Goal: Find specific page/section: Find specific page/section

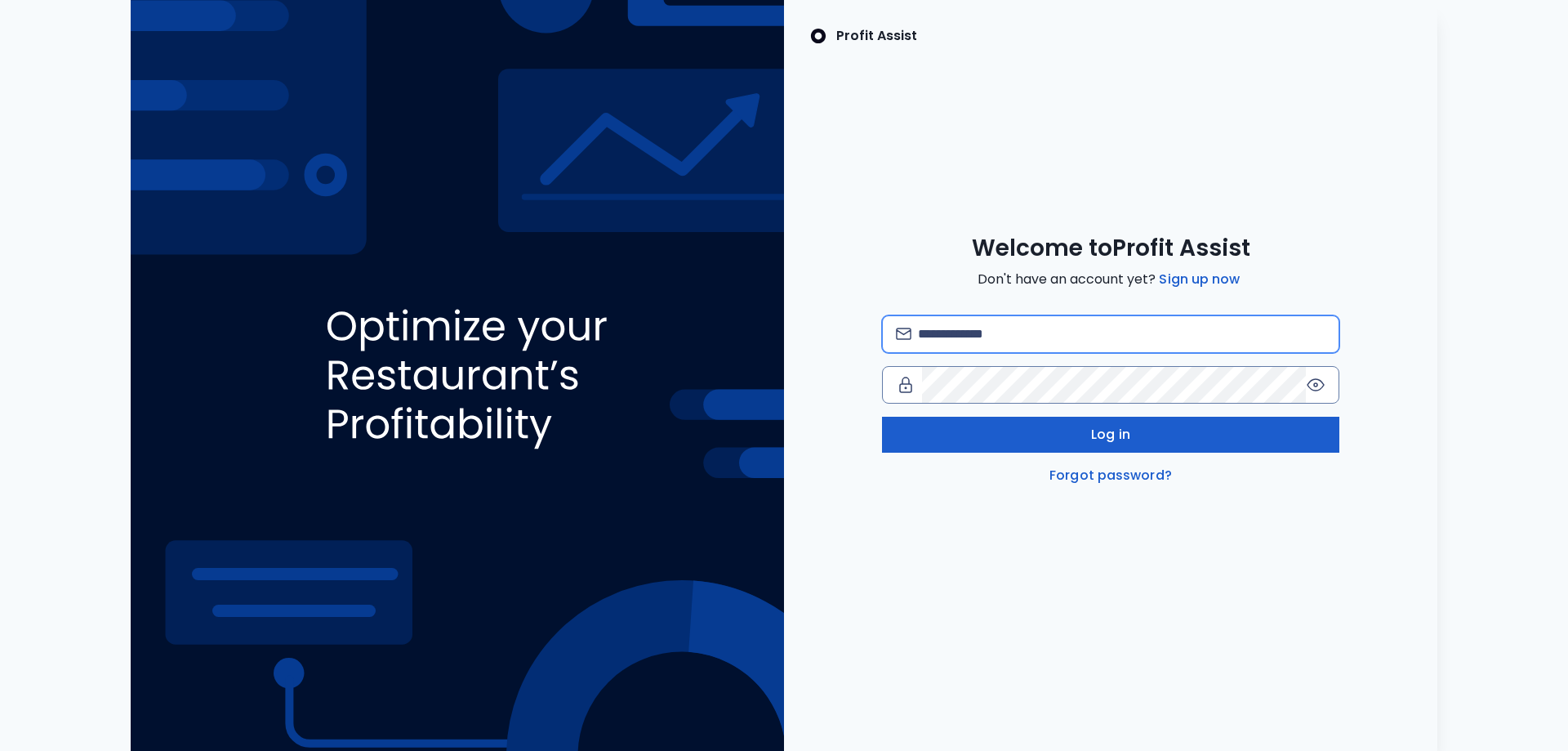
type input "**********"
click at [1087, 432] on button "Log in" at bounding box center [1110, 435] width 458 height 36
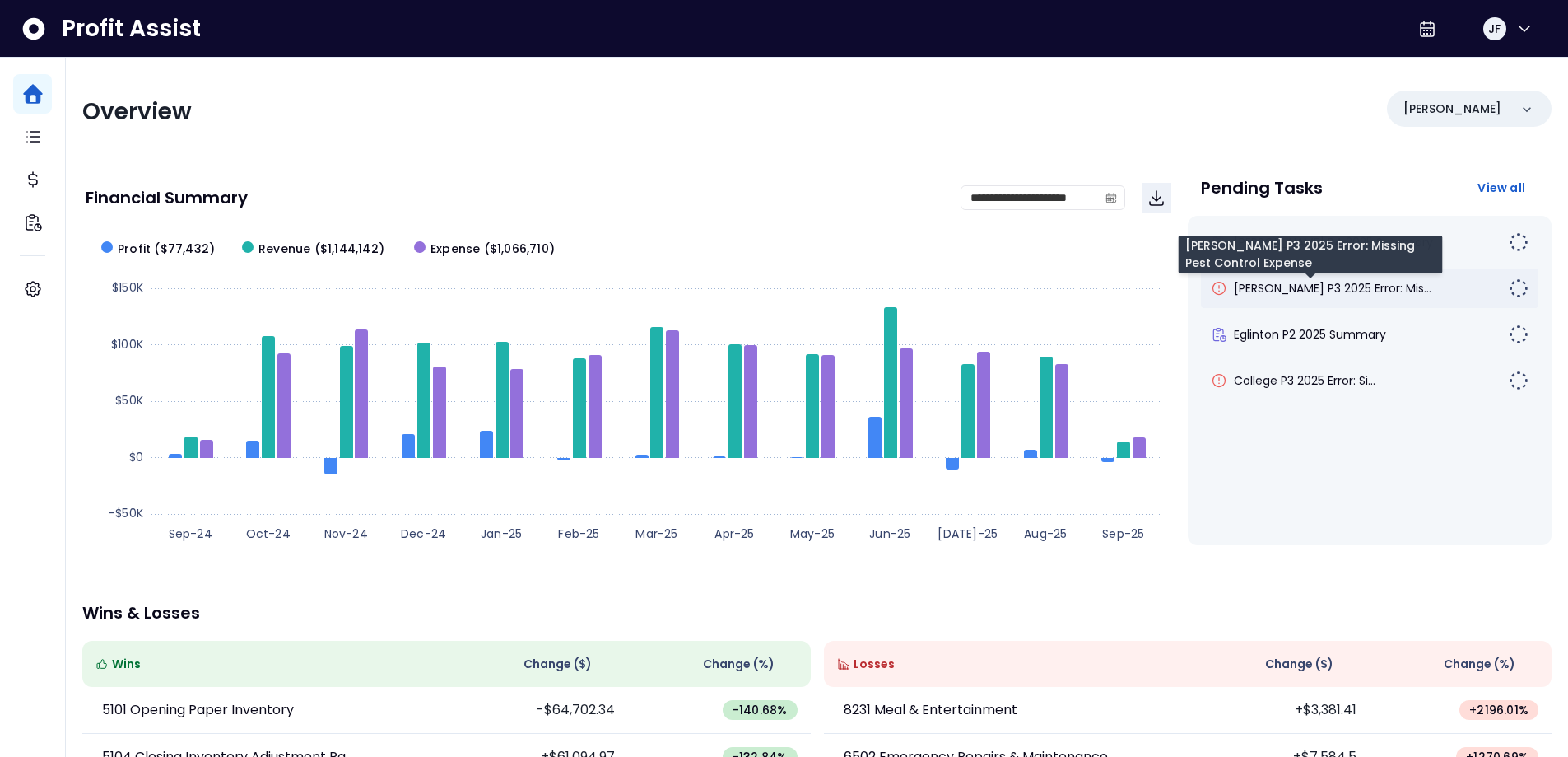
click at [1359, 290] on span "[PERSON_NAME] P3 2025 Error: Mis..." at bounding box center [1332, 288] width 198 height 17
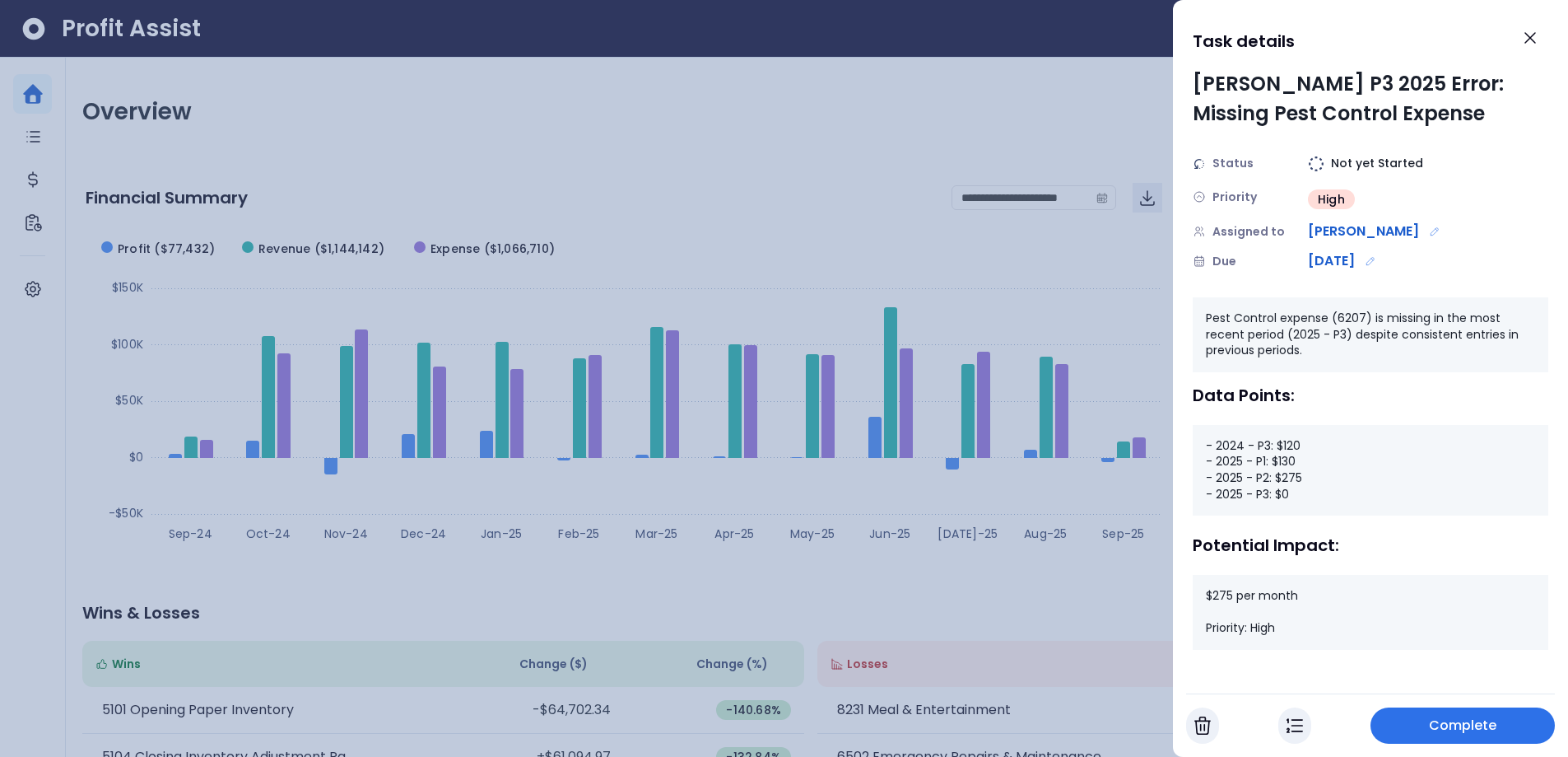
click at [1441, 732] on span "Complete" at bounding box center [1463, 725] width 68 height 20
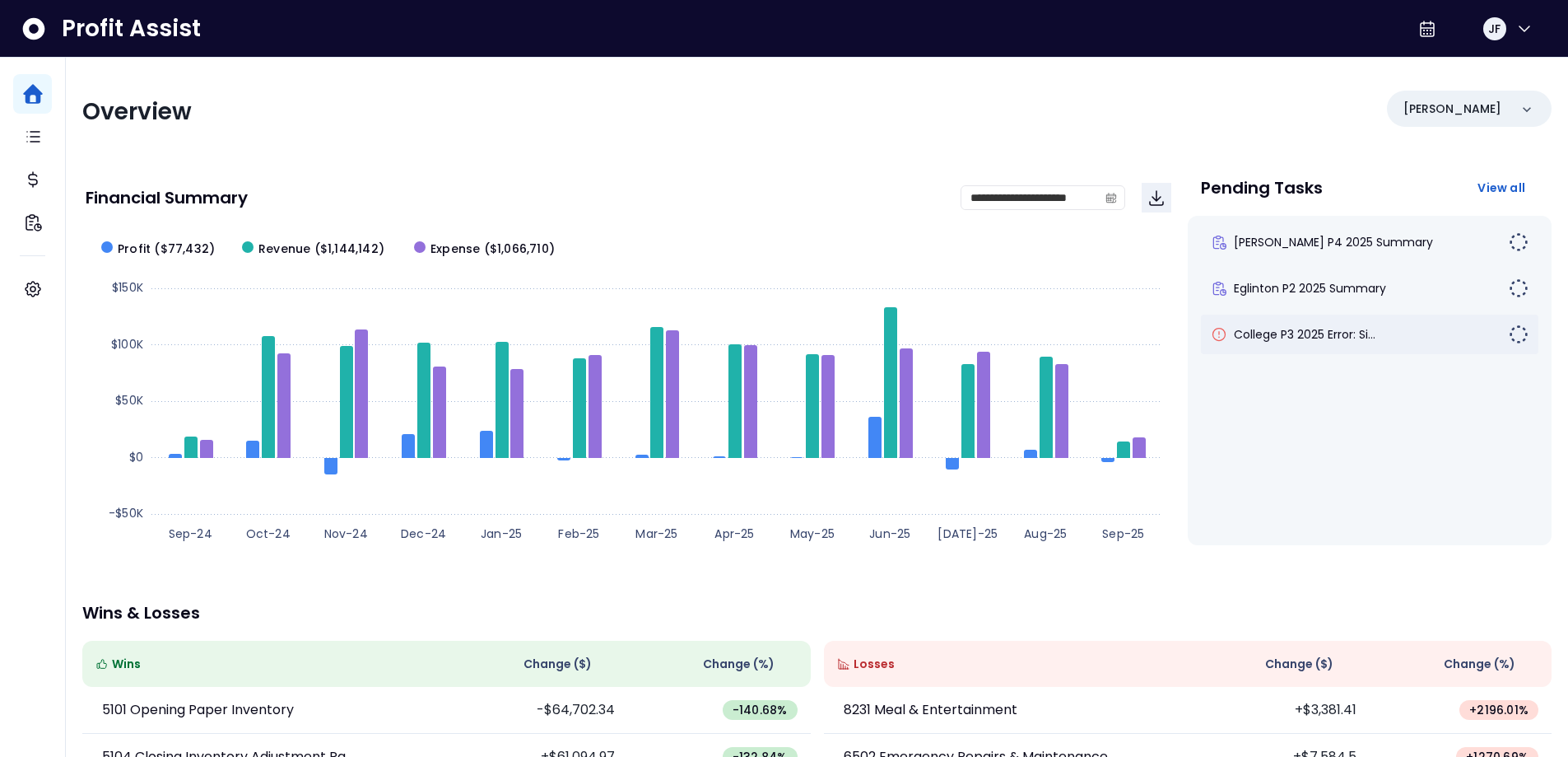
click at [1398, 339] on div "College P3 2025 Error: Si..." at bounding box center [1359, 335] width 298 height 17
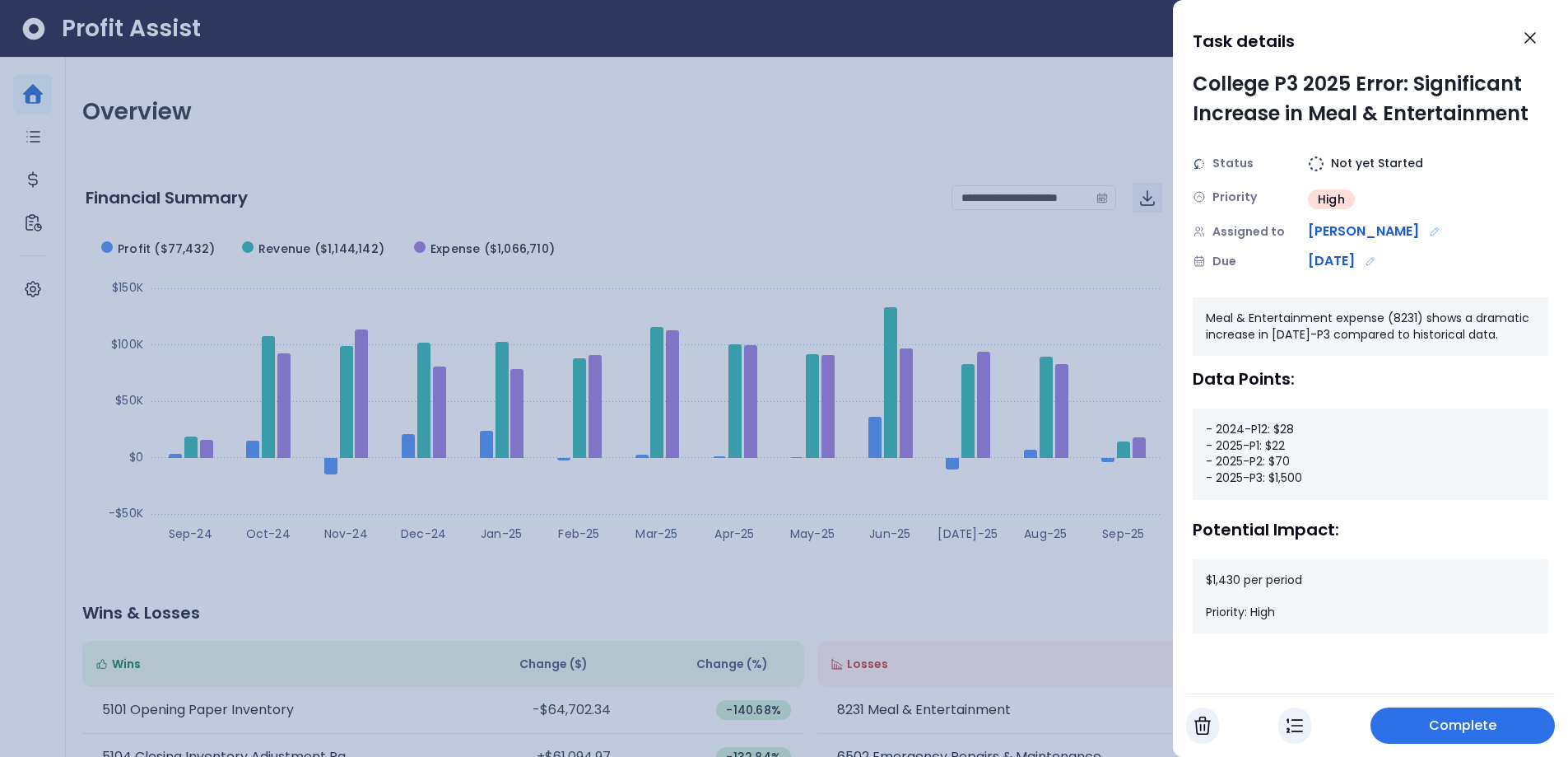
drag, startPoint x: 1390, startPoint y: 720, endPoint x: 1370, endPoint y: 708, distance: 23.3
click at [1388, 719] on button "Complete" at bounding box center [1463, 725] width 184 height 36
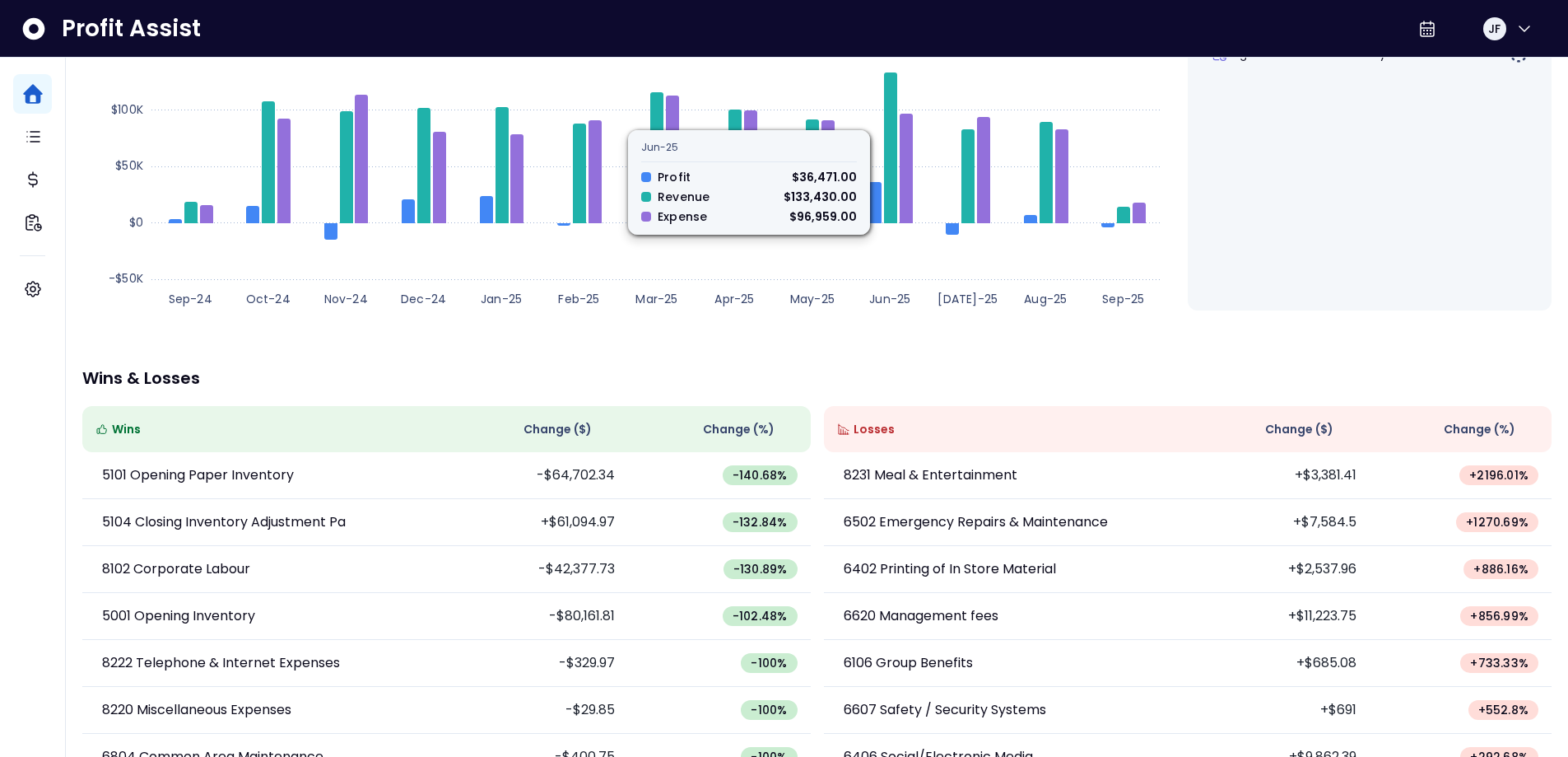
scroll to position [247, 0]
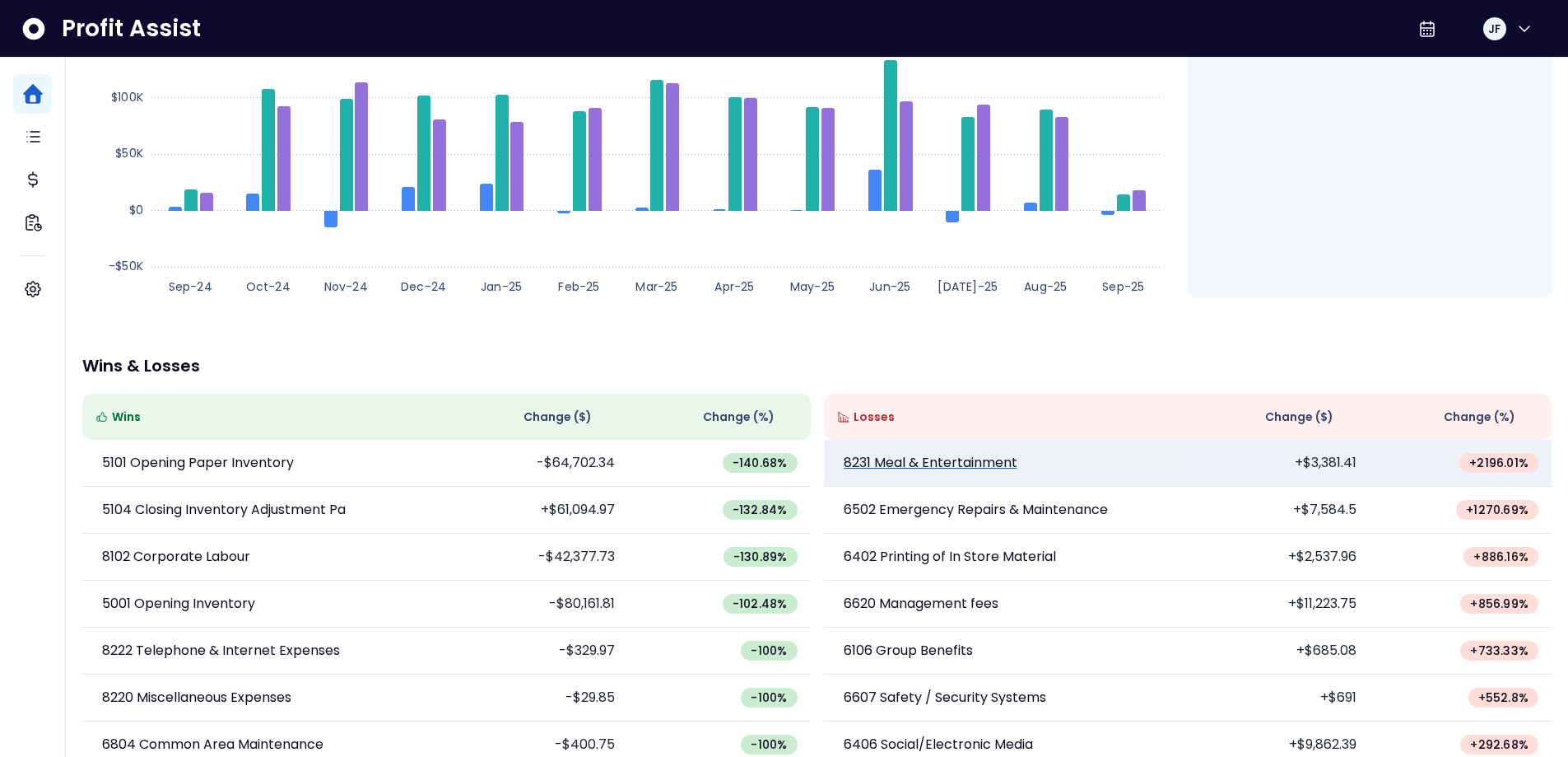
click at [967, 468] on p "8231 Meal & Entertainment" at bounding box center [930, 462] width 173 height 20
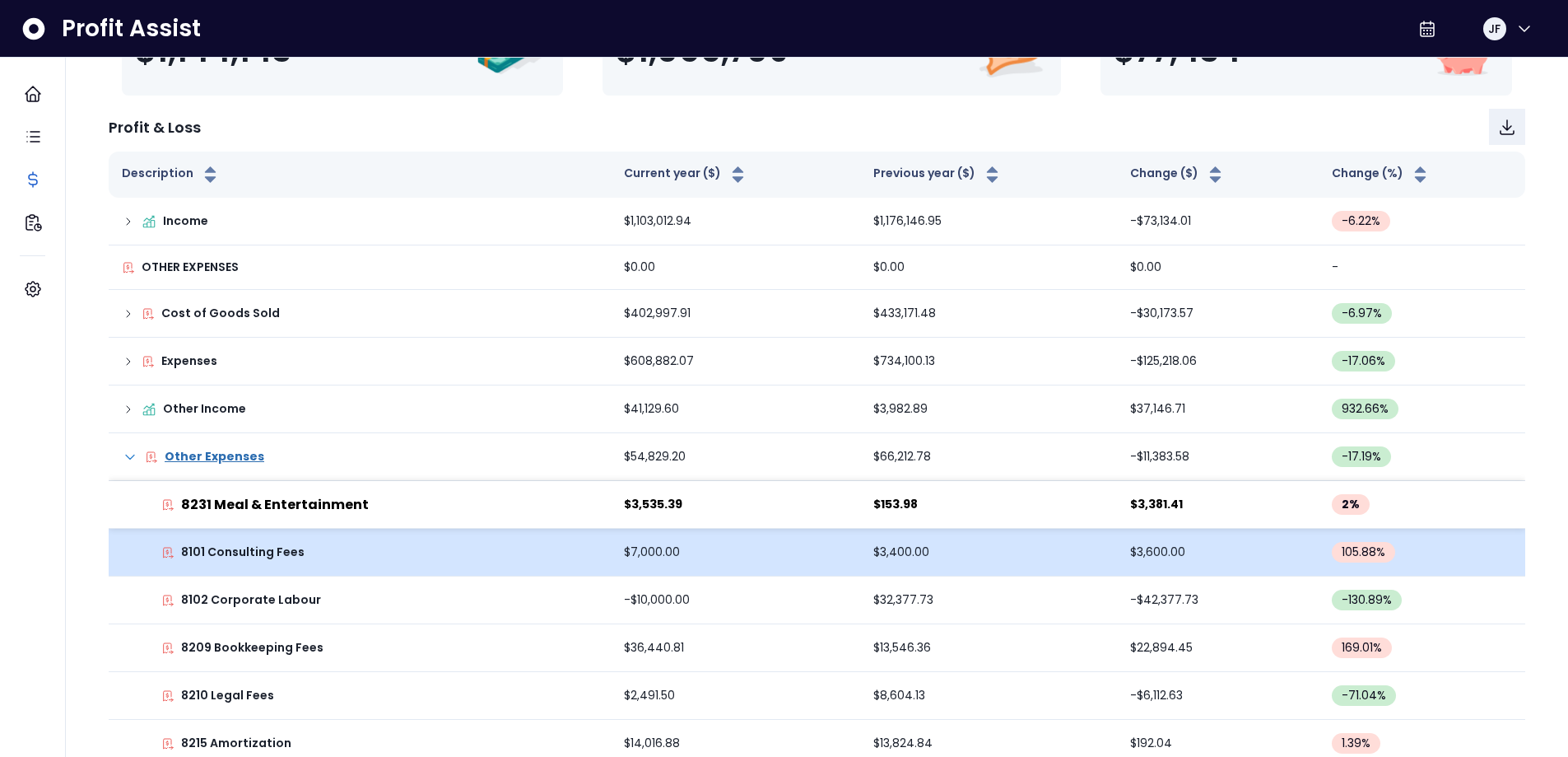
scroll to position [247, 0]
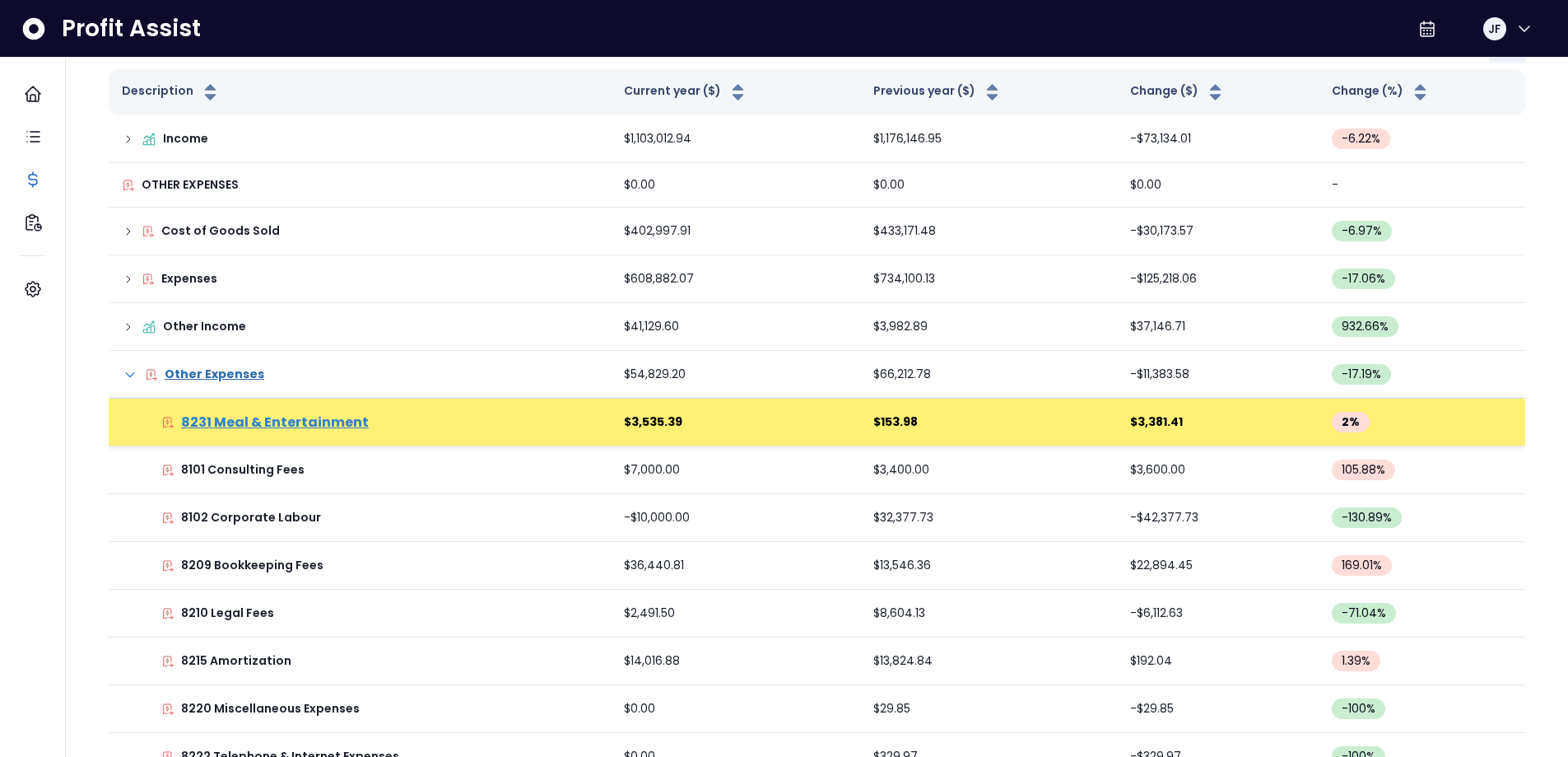
click at [331, 422] on p "8231 Meal & Entertainment" at bounding box center [274, 422] width 187 height 20
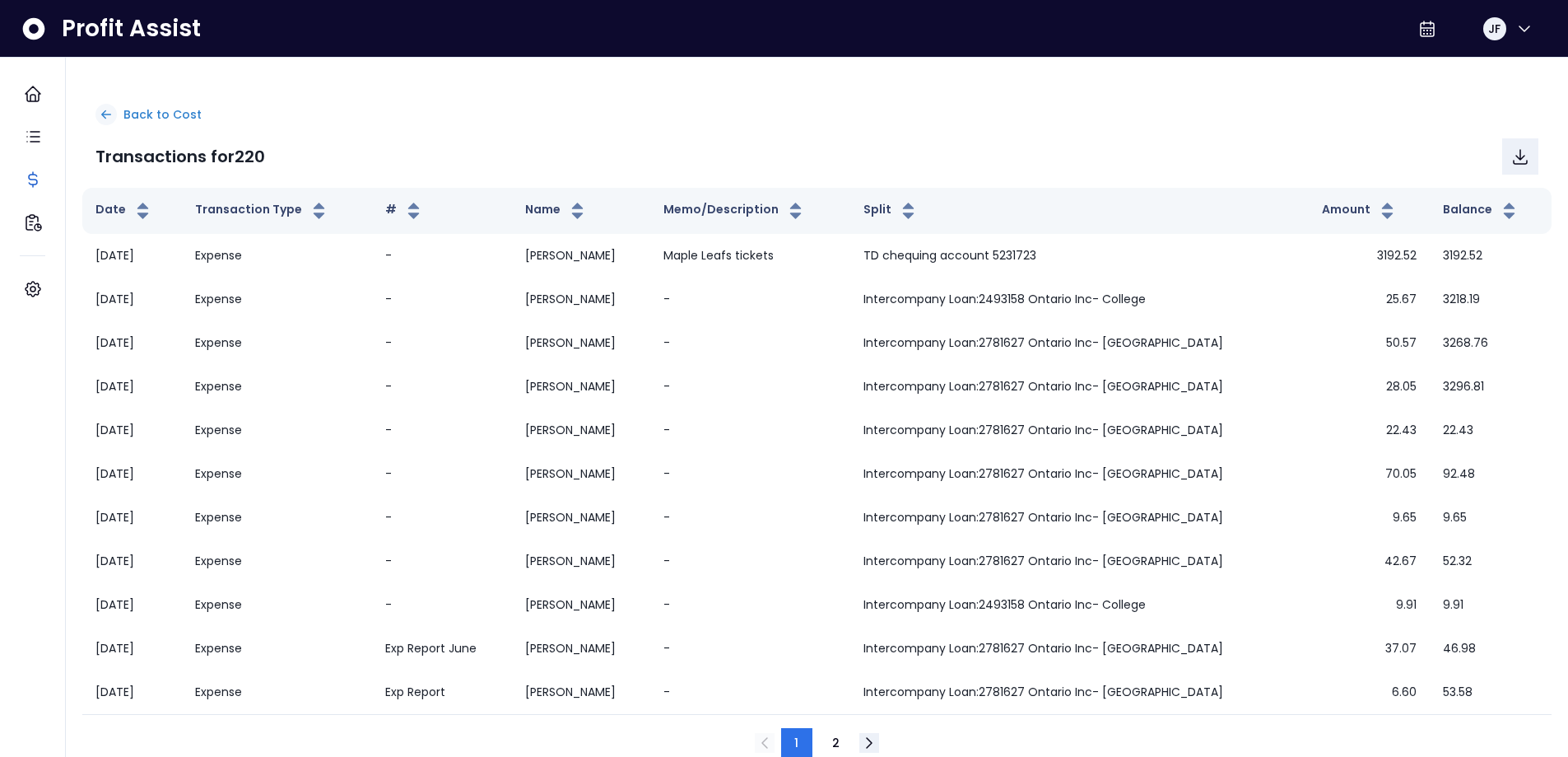
click at [116, 114] on div at bounding box center [105, 114] width 21 height 21
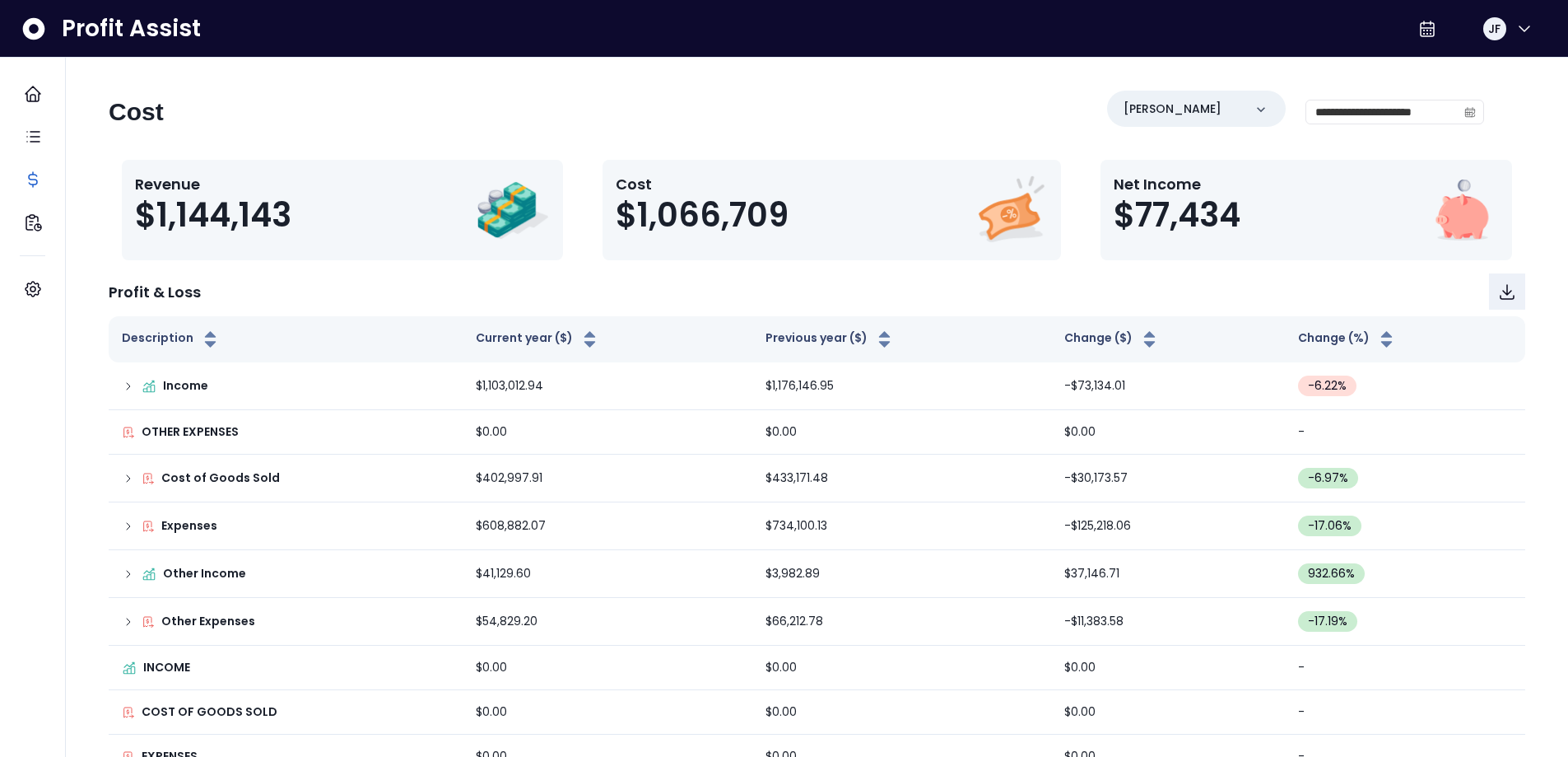
click at [116, 119] on h2 "Cost" at bounding box center [136, 112] width 55 height 30
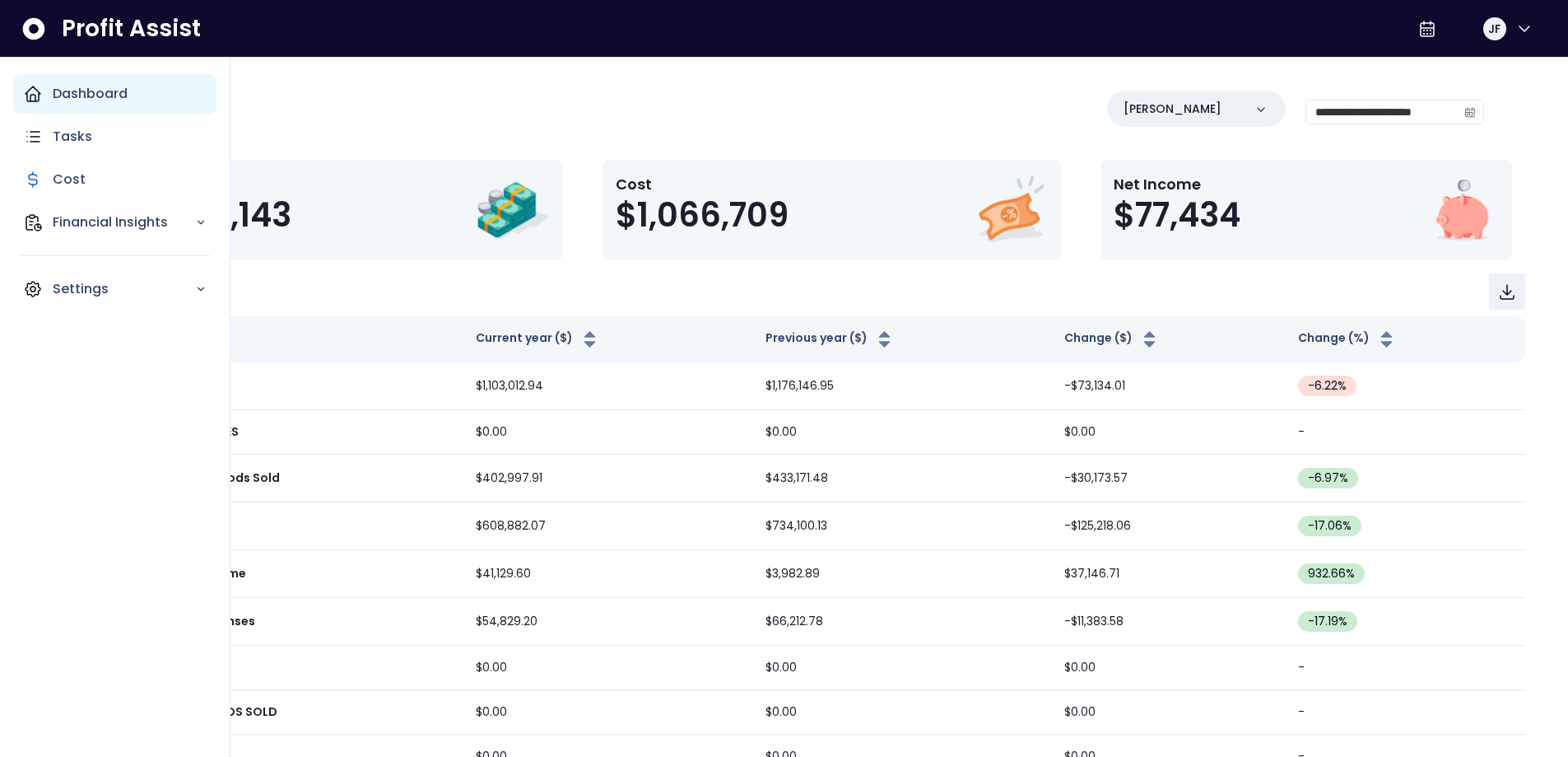
click at [44, 84] on div "Dashboard" at bounding box center [115, 94] width 203 height 39
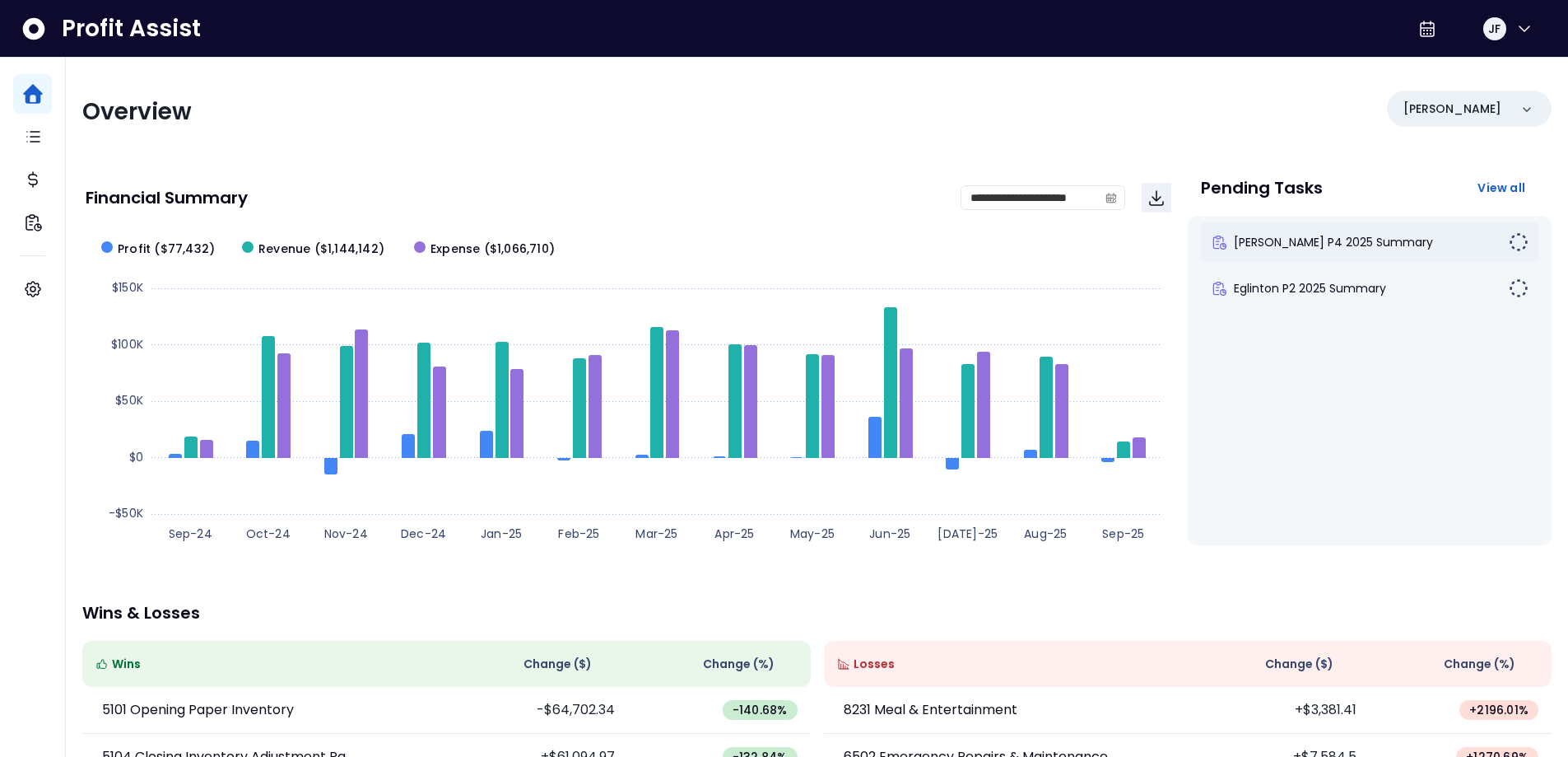
click at [1445, 241] on div "[PERSON_NAME] P4 2025 Summary" at bounding box center [1359, 242] width 298 height 17
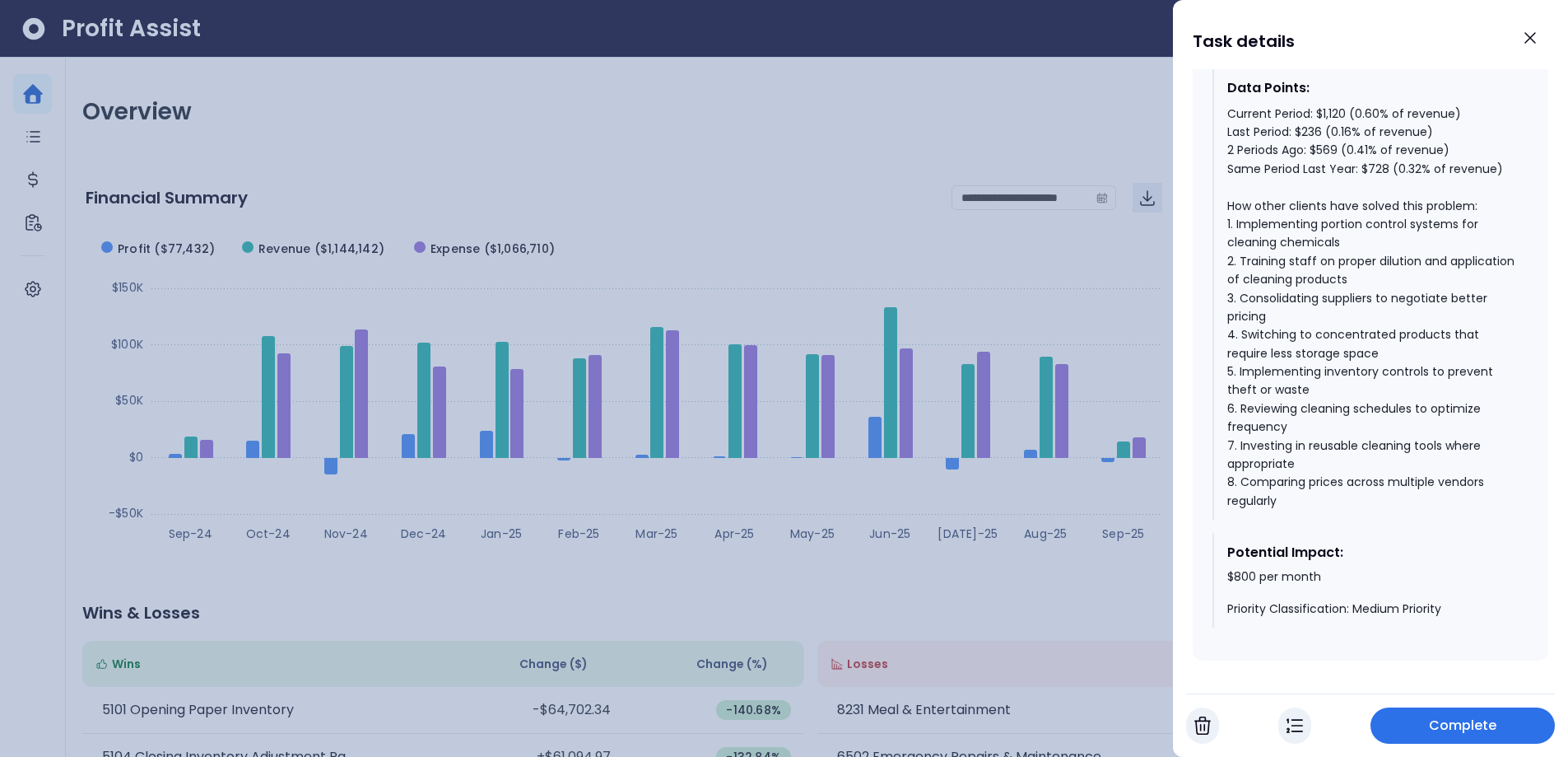
scroll to position [1524, 0]
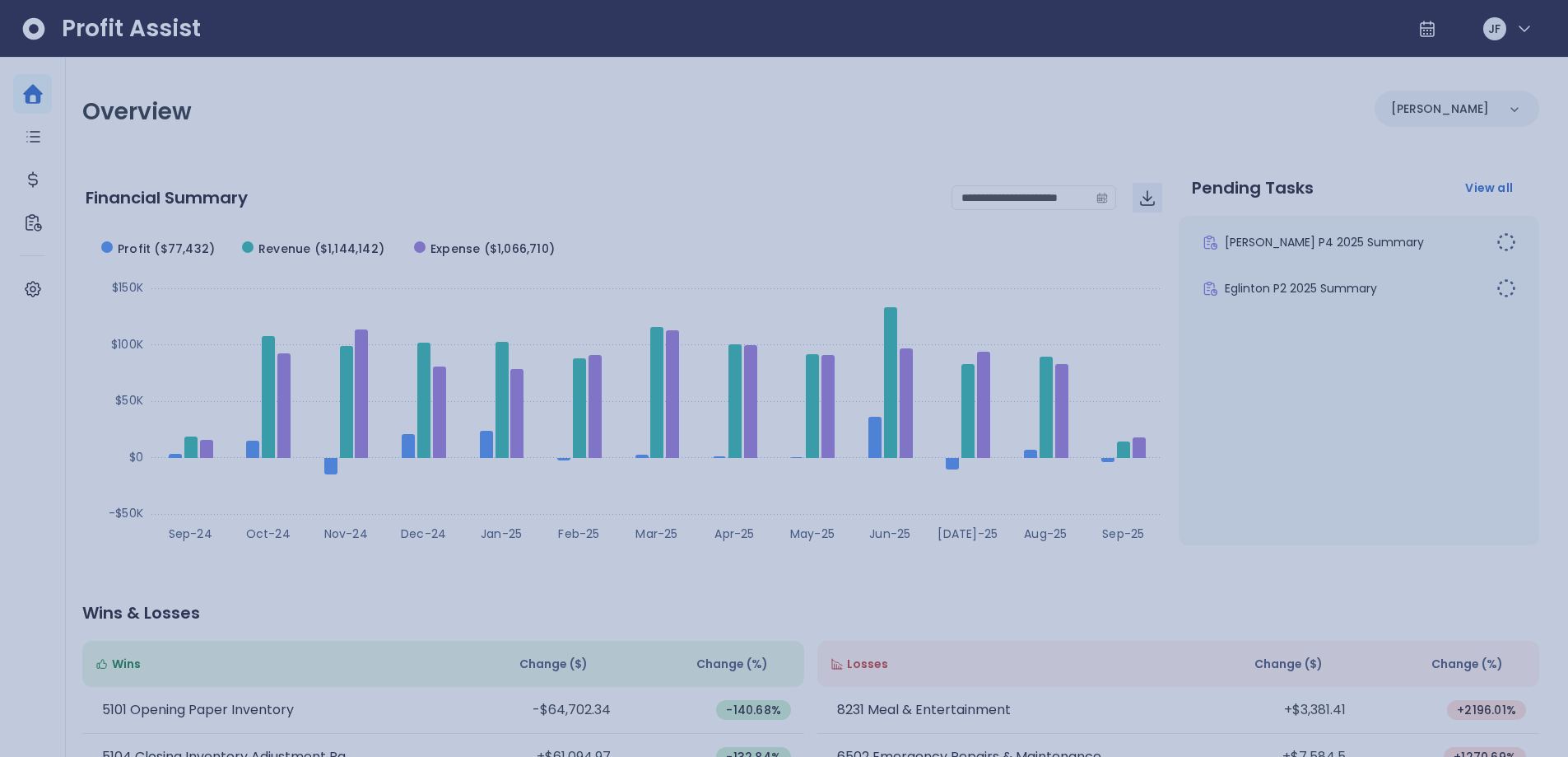
click at [1103, 294] on div at bounding box center [784, 378] width 1568 height 757
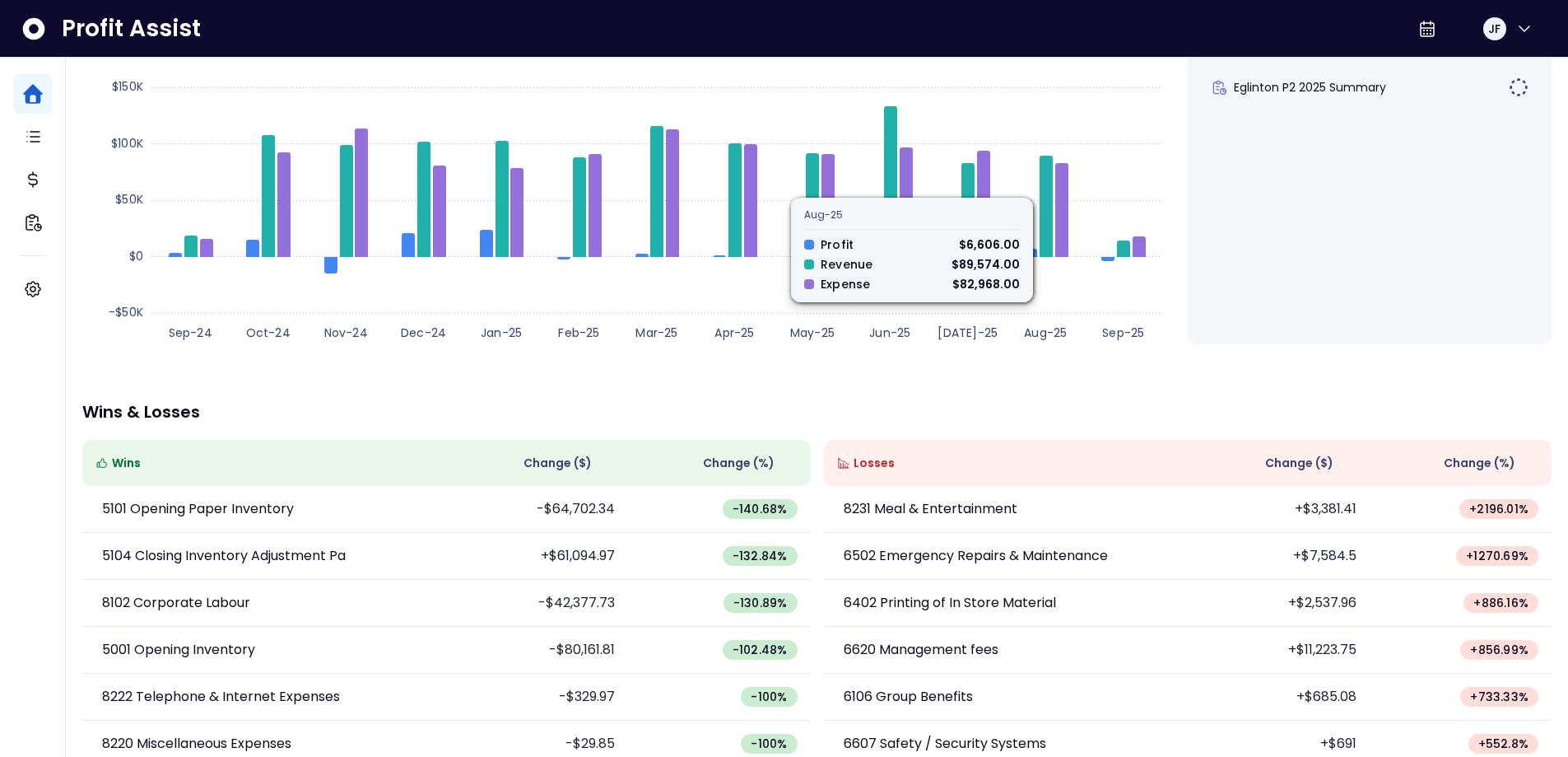
scroll to position [247, 0]
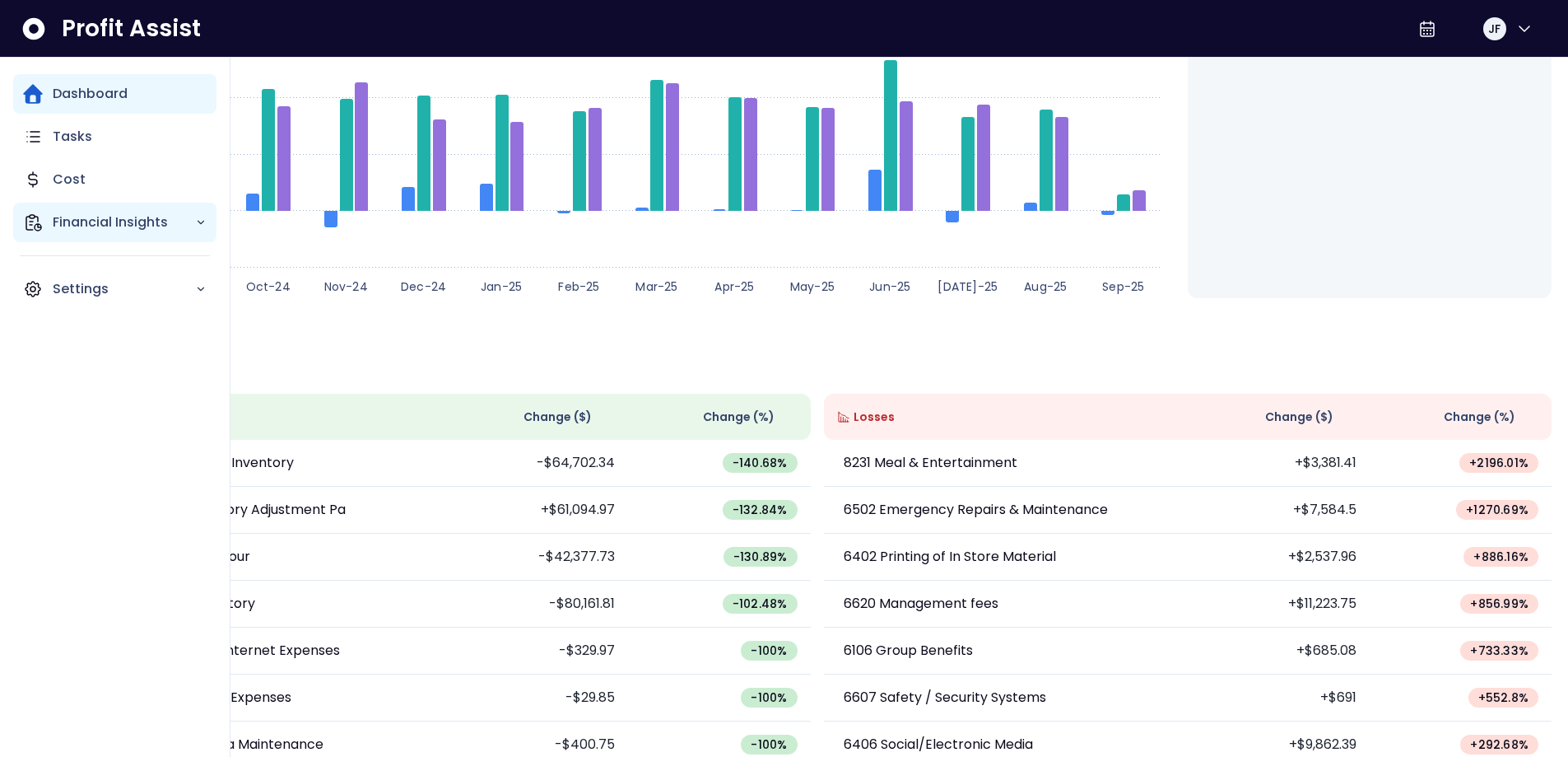
click at [139, 222] on p "Financial Insights" at bounding box center [124, 222] width 143 height 20
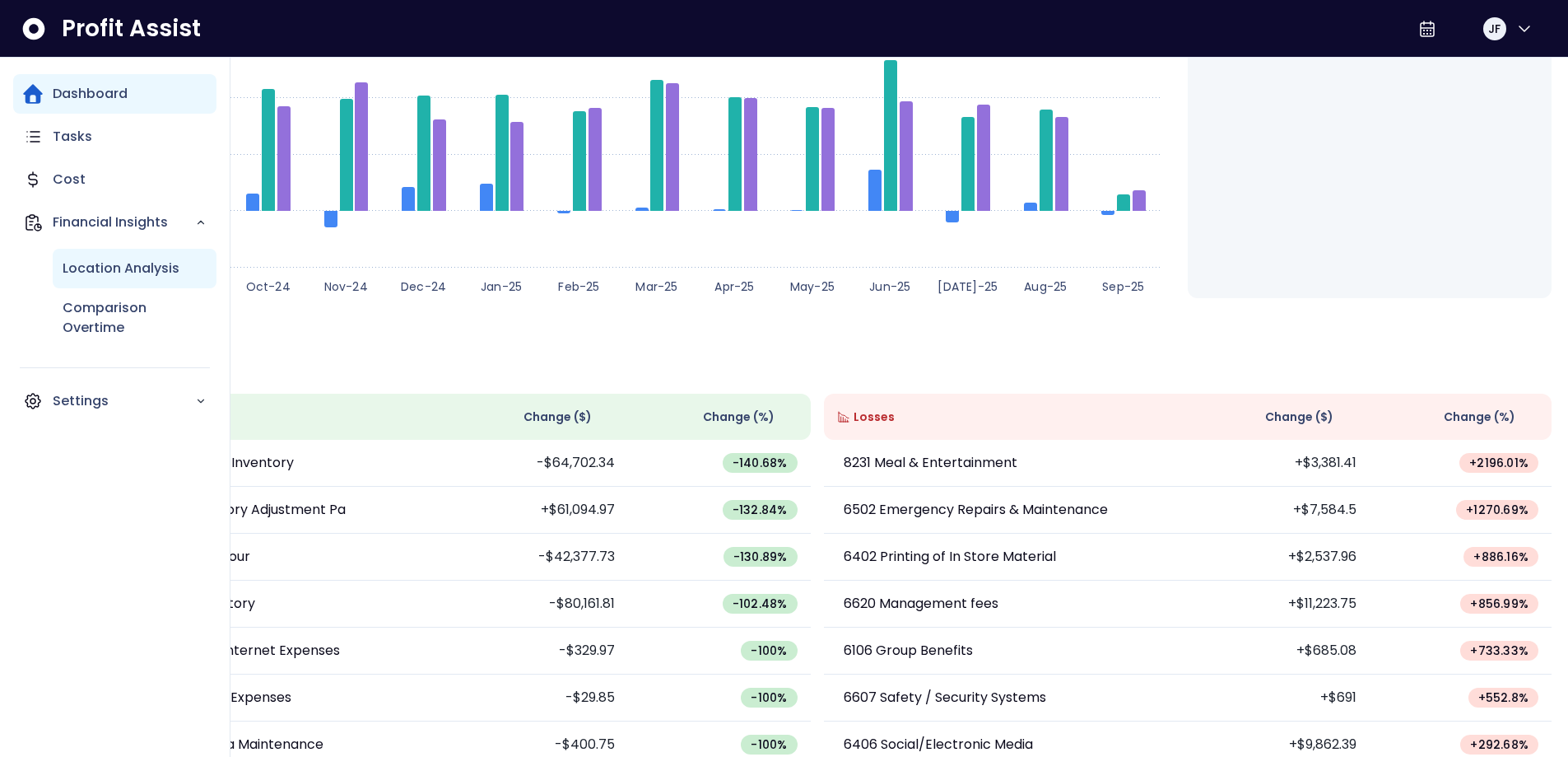
click at [127, 266] on p "Location Analysis" at bounding box center [120, 268] width 116 height 20
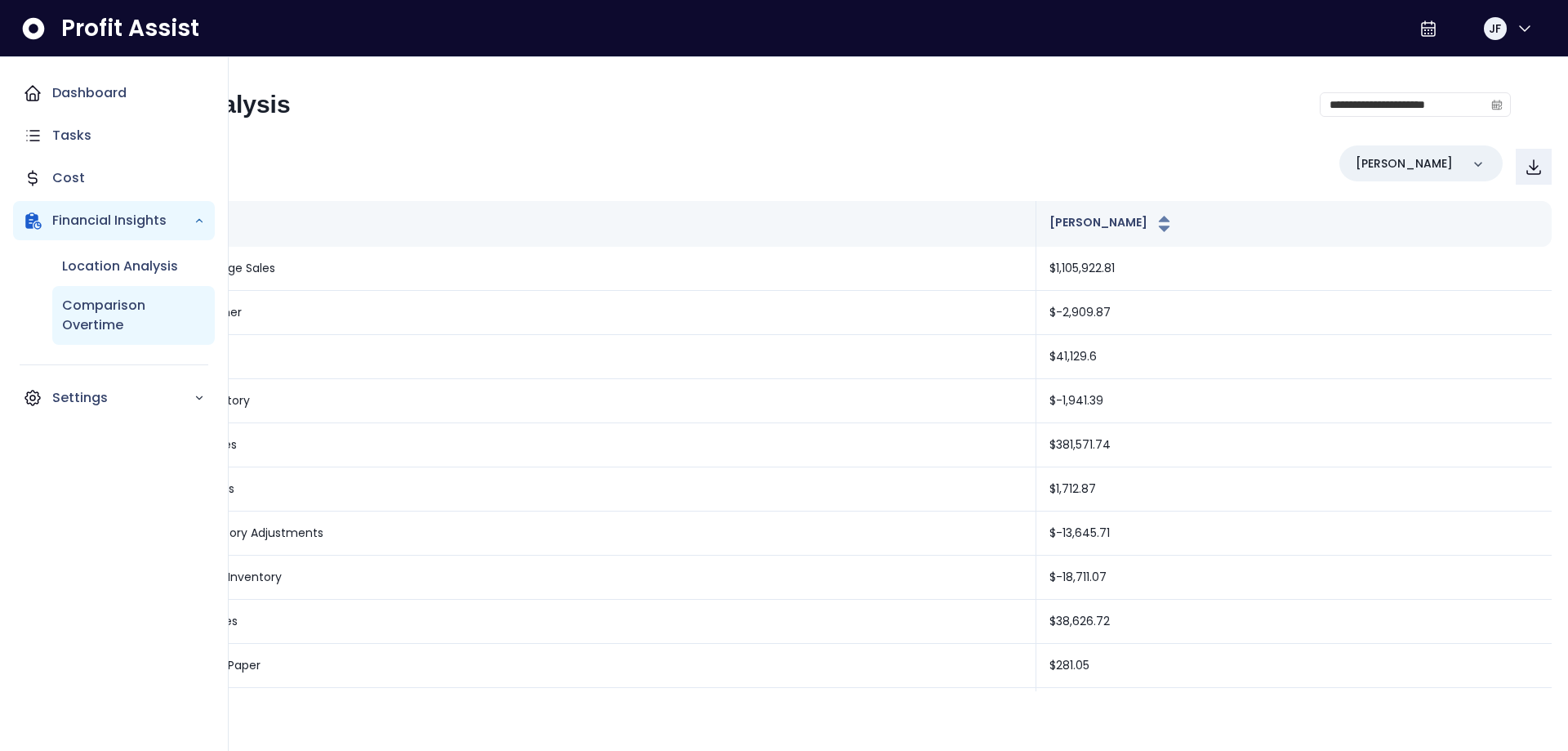
click at [155, 333] on p "Comparison Overtime" at bounding box center [133, 315] width 143 height 39
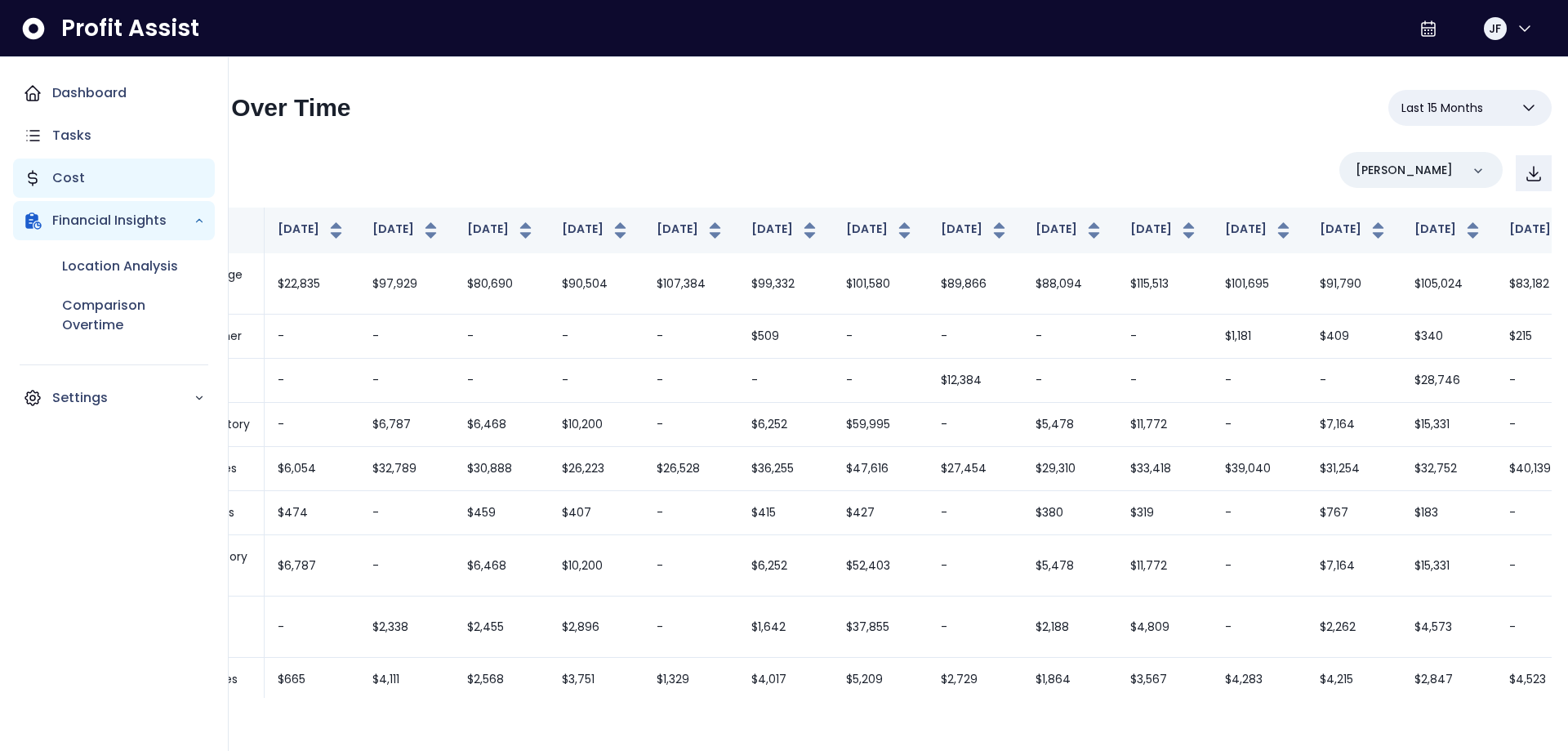
click at [57, 176] on p "Cost" at bounding box center [68, 178] width 32 height 19
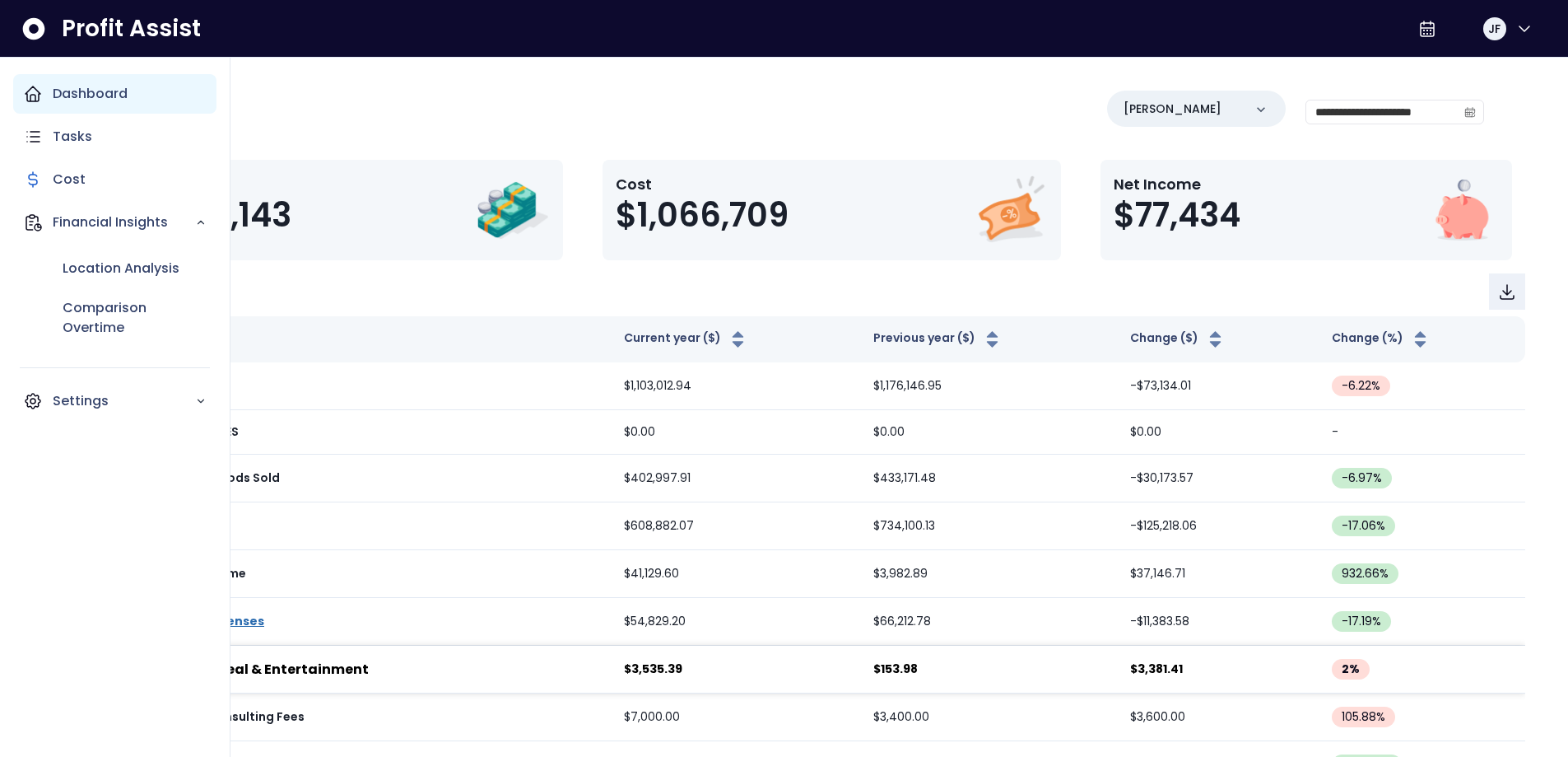
click at [59, 92] on p "Dashboard" at bounding box center [90, 93] width 75 height 20
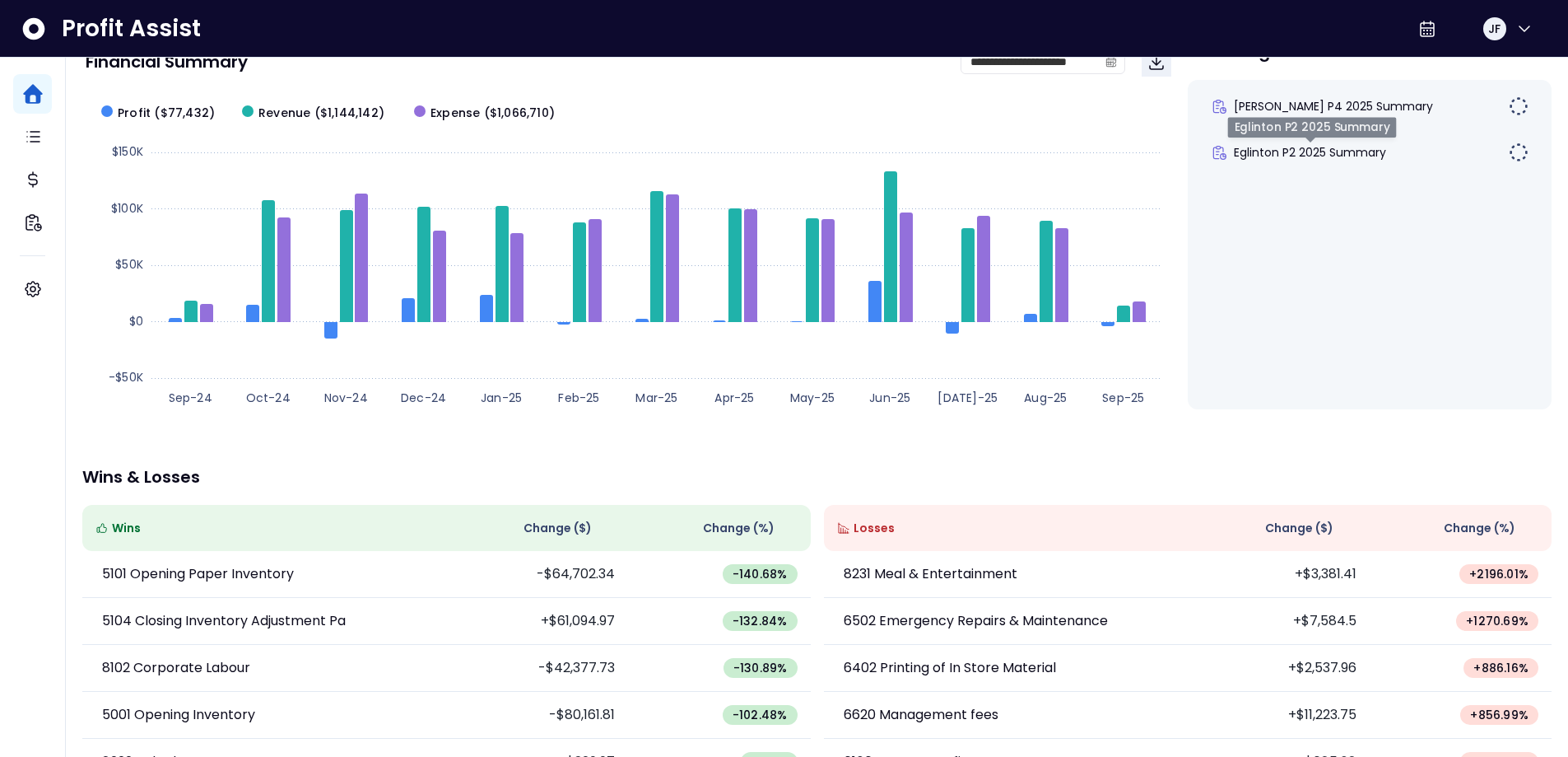
scroll to position [165, 0]
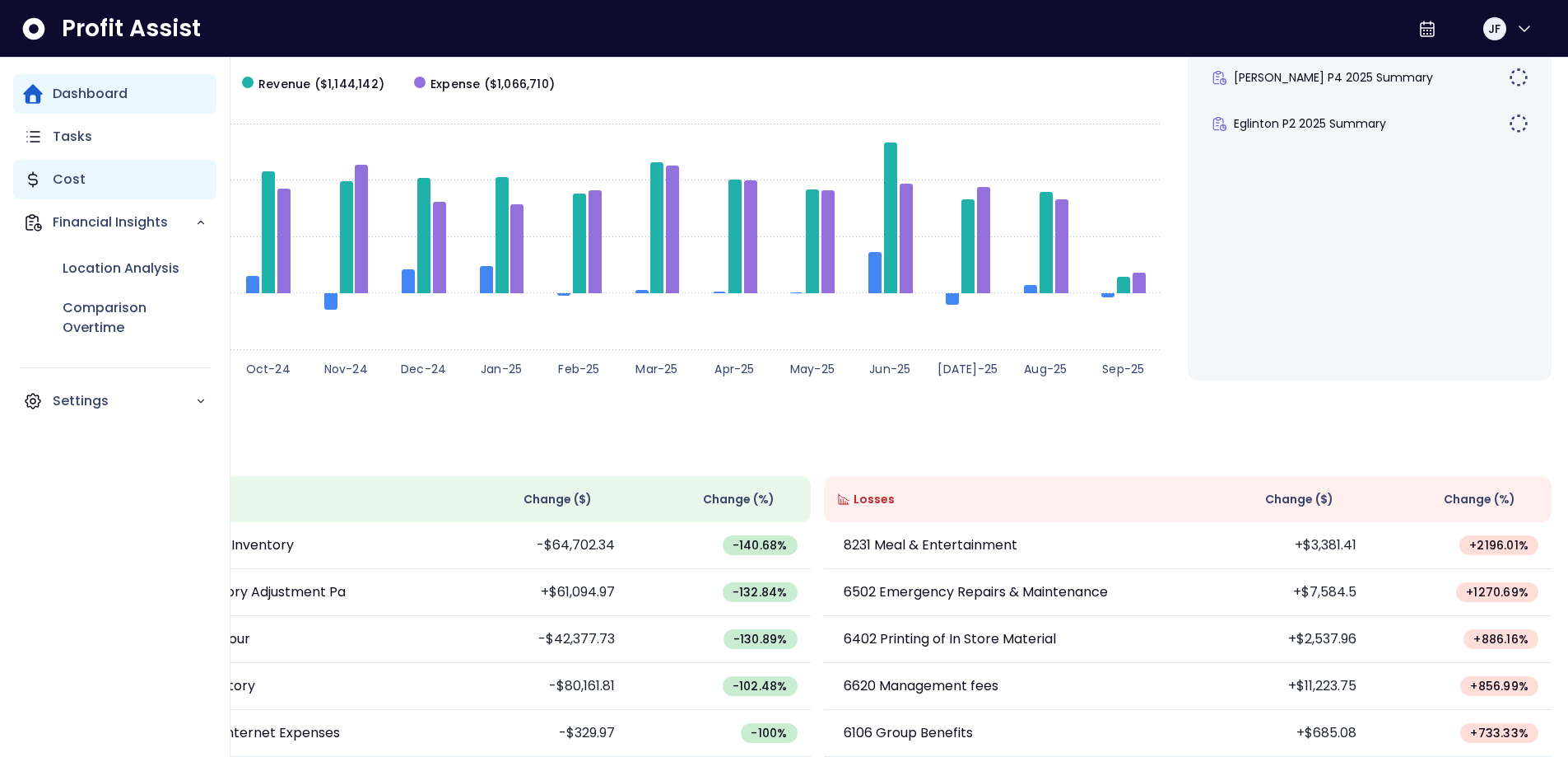
click at [67, 174] on p "Cost" at bounding box center [69, 179] width 33 height 20
